Goal: Task Accomplishment & Management: Manage account settings

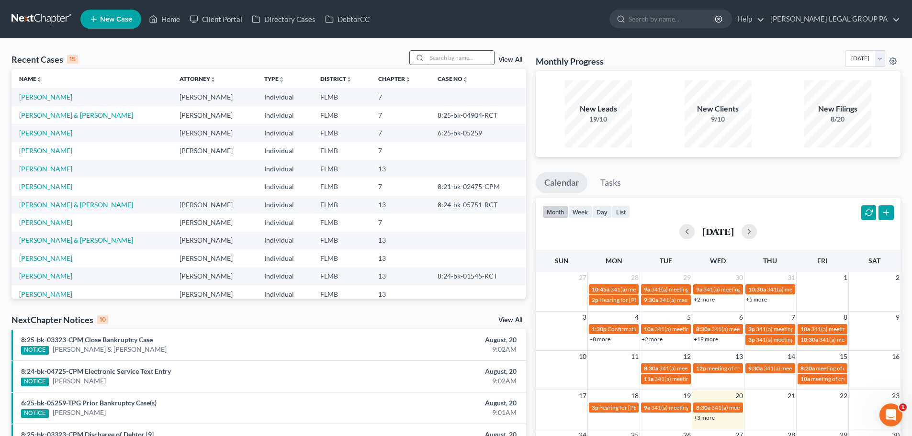
click at [467, 60] on input "search" at bounding box center [460, 58] width 67 height 14
click at [61, 113] on link "[PERSON_NAME] & [PERSON_NAME]" at bounding box center [76, 115] width 114 height 8
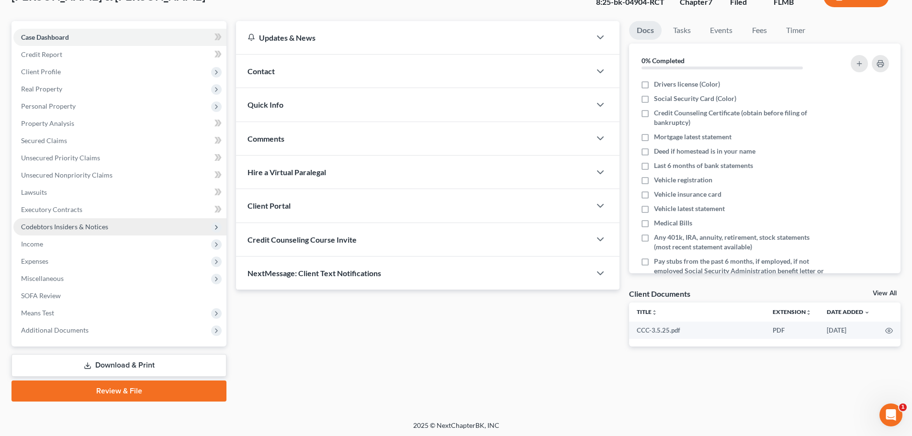
scroll to position [73, 0]
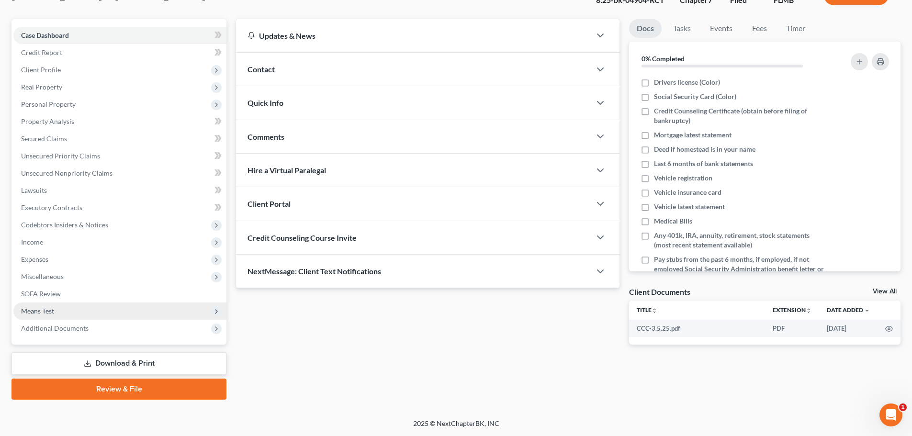
click at [106, 312] on span "Means Test" at bounding box center [119, 311] width 213 height 17
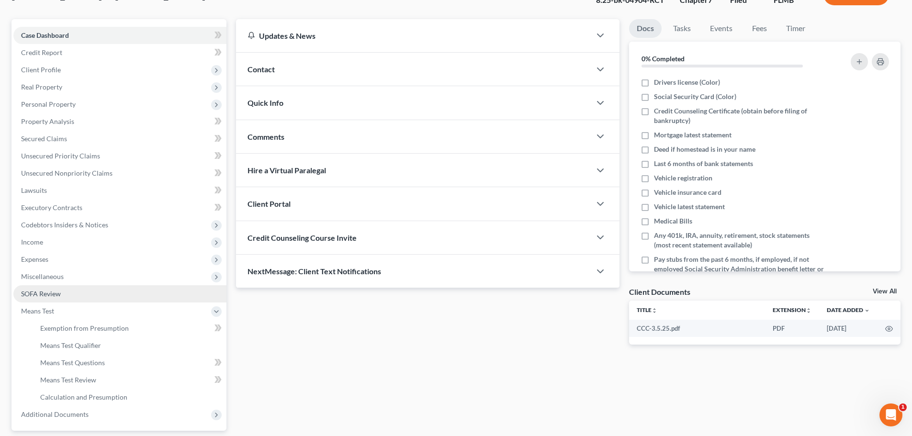
click at [104, 292] on link "SOFA Review" at bounding box center [119, 293] width 213 height 17
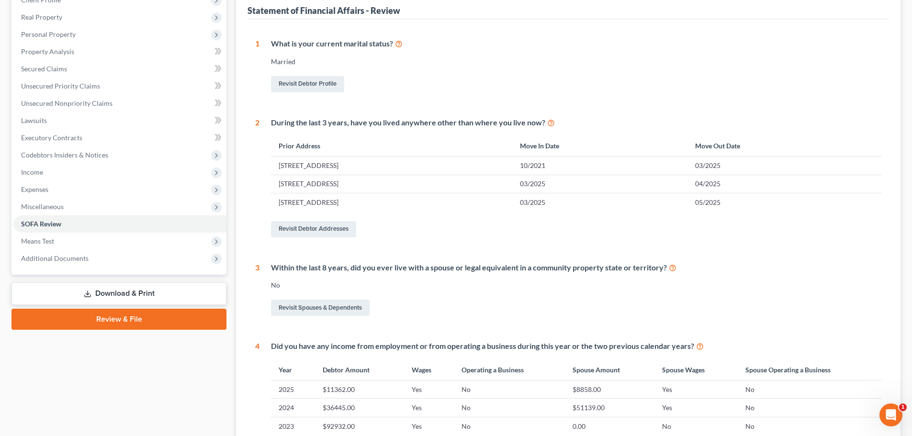
scroll to position [144, 0]
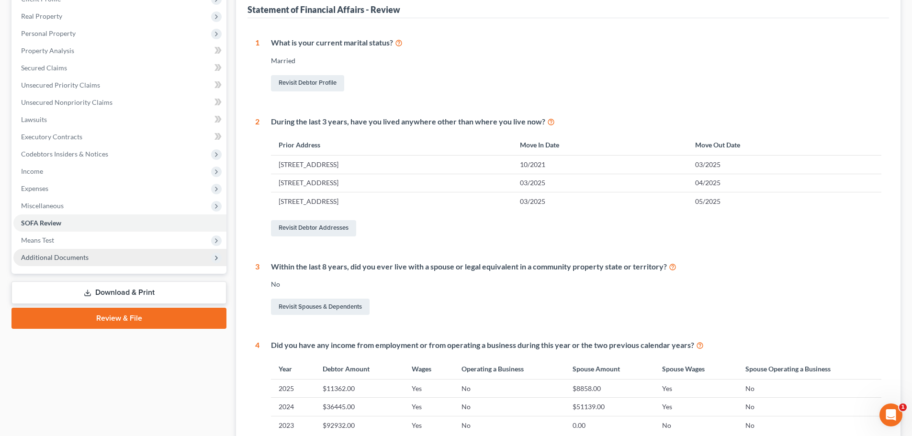
click at [84, 258] on span "Additional Documents" at bounding box center [55, 257] width 68 height 8
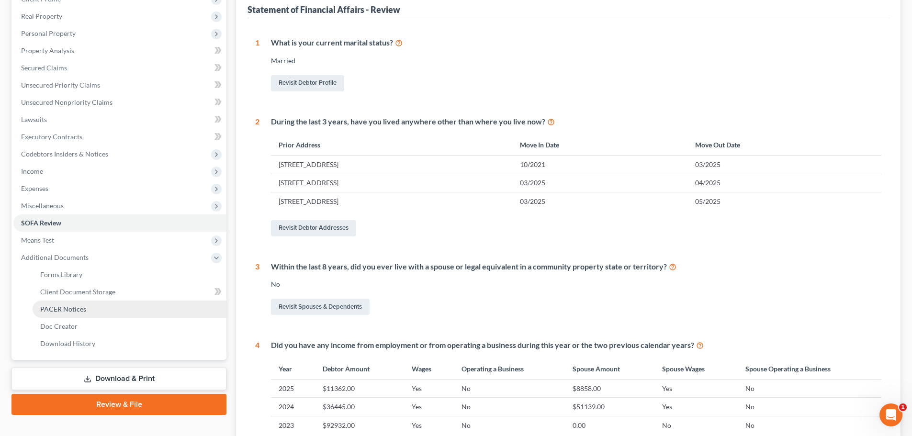
click at [77, 313] on span "PACER Notices" at bounding box center [63, 309] width 46 height 8
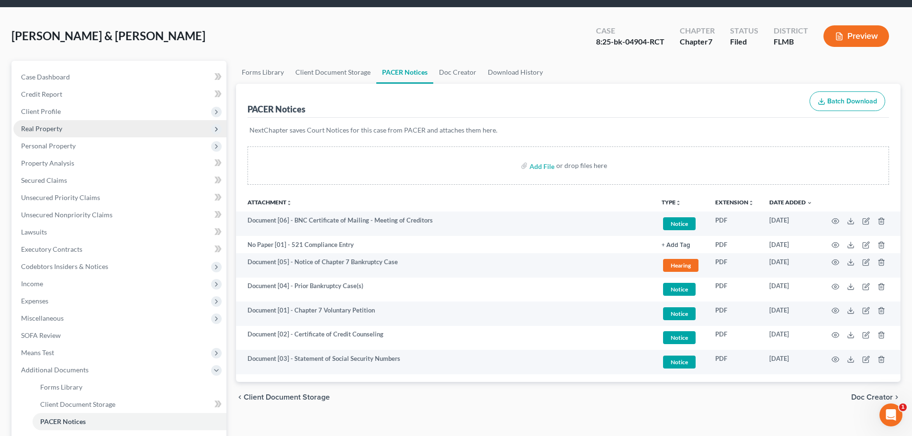
scroll to position [48, 0]
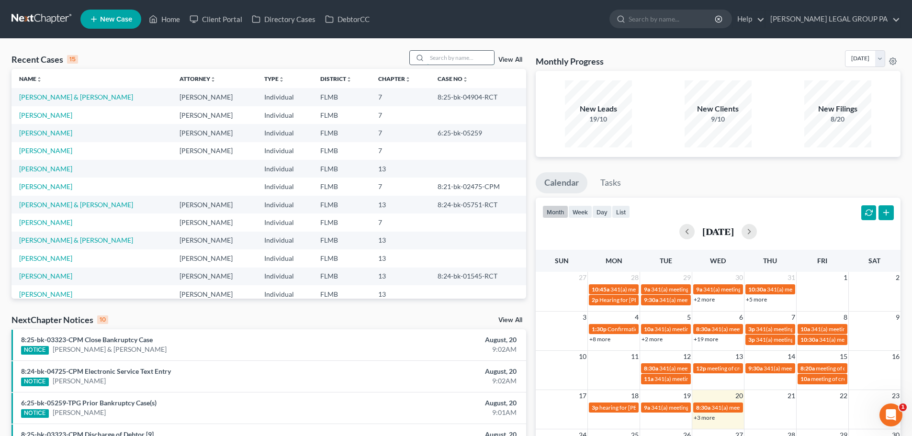
click at [429, 56] on input "search" at bounding box center [460, 58] width 67 height 14
click at [436, 42] on div "Recent Cases 15 View All Name unfold_more expand_more expand_less Attorney unfo…" at bounding box center [456, 360] width 912 height 643
click at [446, 61] on input "search" at bounding box center [460, 58] width 67 height 14
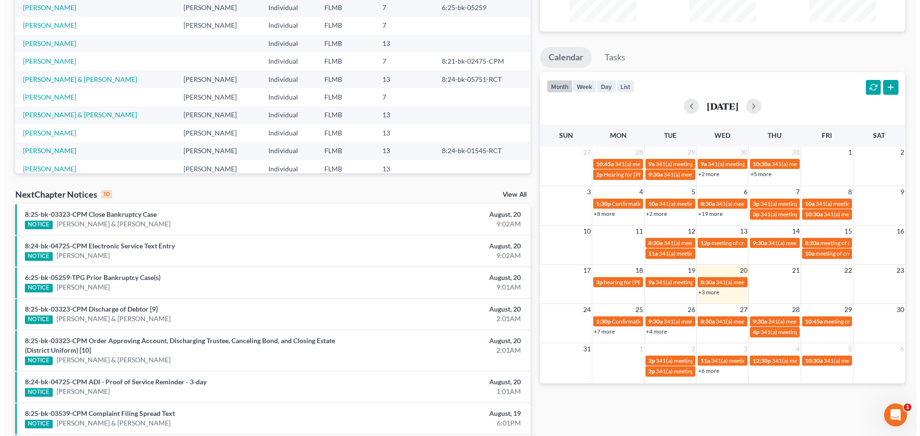
scroll to position [144, 0]
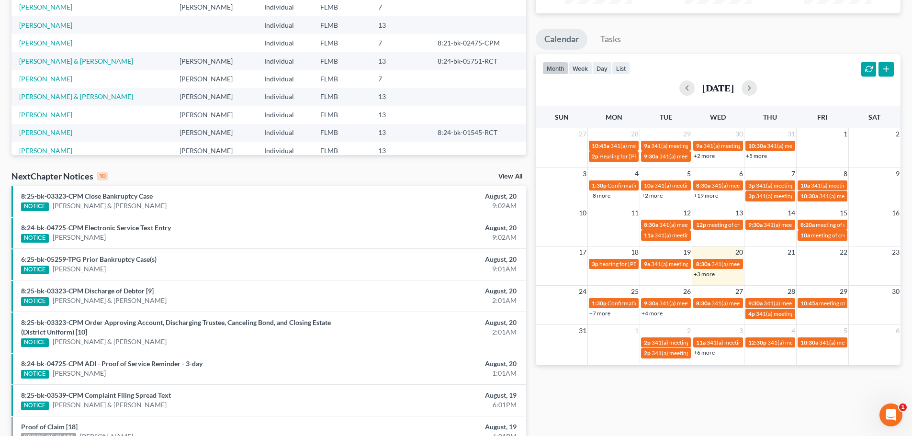
click at [651, 312] on link "+4 more" at bounding box center [652, 313] width 21 height 7
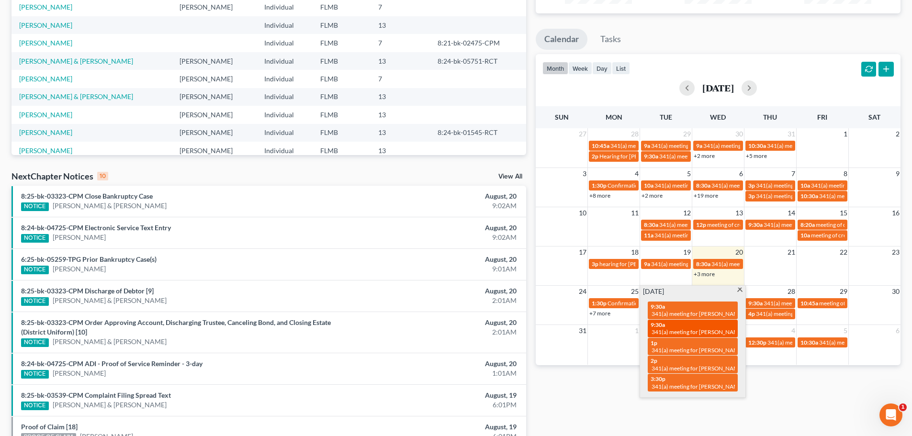
click at [667, 325] on div "9:30a 341(a) meeting for Shannon Parker" at bounding box center [693, 328] width 84 height 15
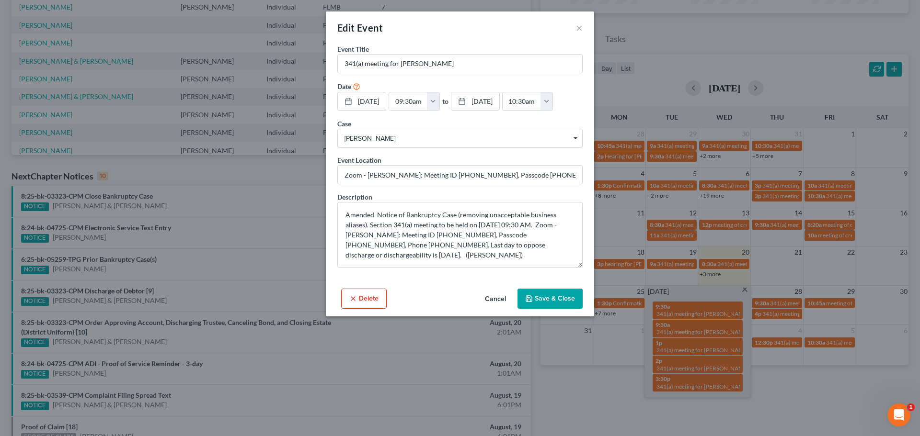
click at [664, 312] on div "Edit Event × Event Title * 341(a) meeting for Shannon Parker Date 8/26/2025 clo…" at bounding box center [460, 218] width 920 height 436
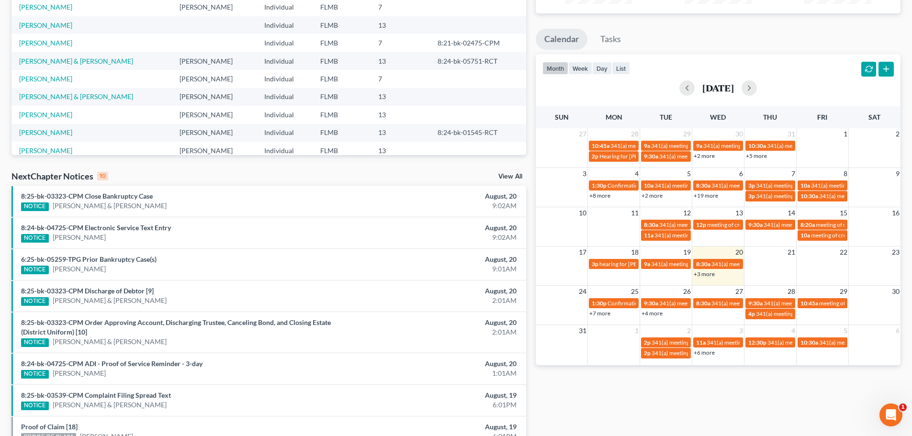
click at [659, 314] on link "+4 more" at bounding box center [652, 313] width 21 height 7
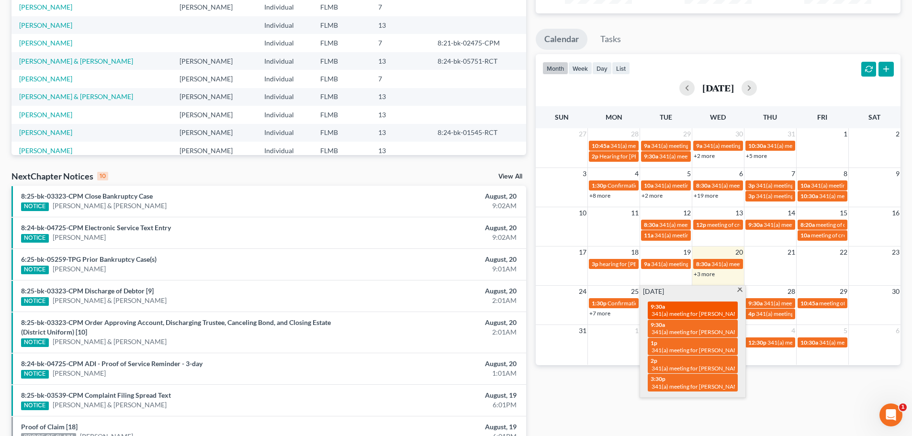
click at [663, 309] on span "9:30a" at bounding box center [658, 306] width 14 height 7
select select "Days"
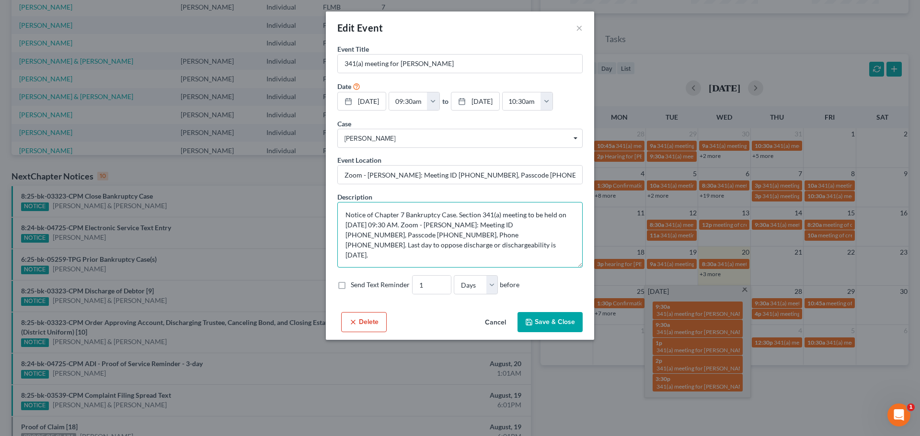
drag, startPoint x: 497, startPoint y: 223, endPoint x: 536, endPoint y: 226, distance: 39.4
click at [536, 226] on textarea "Notice of Chapter 7 Bankruptcy Case. Section 341(a) meeting to be held on 8/26/…" at bounding box center [459, 235] width 245 height 66
drag, startPoint x: 344, startPoint y: 235, endPoint x: 384, endPoint y: 237, distance: 39.3
click at [384, 237] on textarea "Notice of Chapter 7 Bankruptcy Case. Section 341(a) meeting to be held on 8/26/…" at bounding box center [459, 235] width 245 height 66
